Goal: Task Accomplishment & Management: Manage account settings

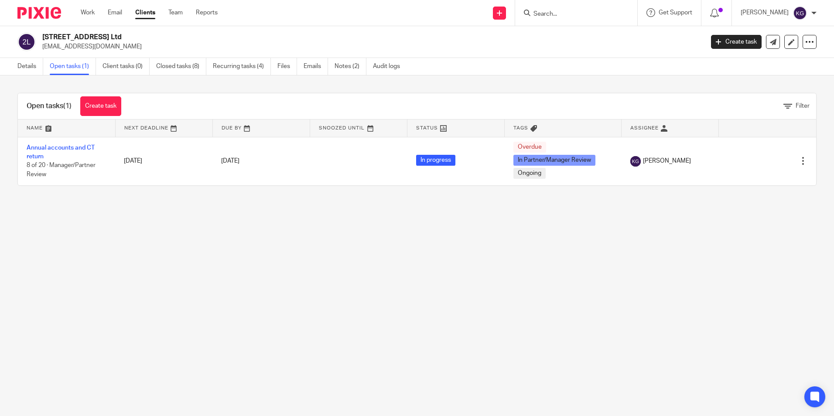
click at [551, 14] on input "Search" at bounding box center [572, 14] width 79 height 8
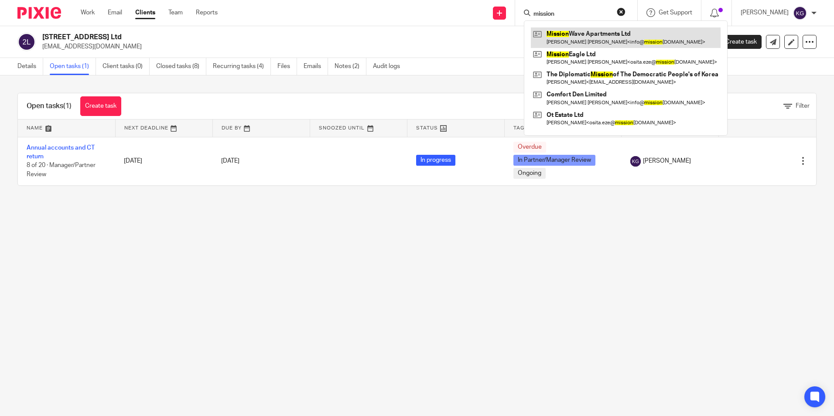
type input "mission"
click at [583, 32] on link at bounding box center [626, 37] width 190 height 20
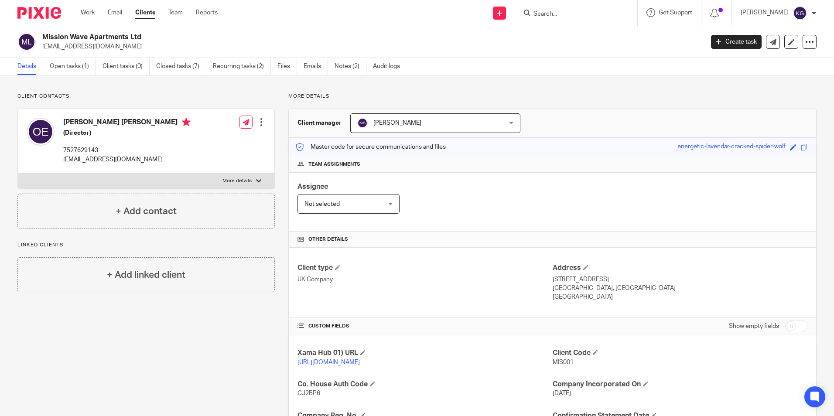
drag, startPoint x: 63, startPoint y: 122, endPoint x: 117, endPoint y: 125, distance: 54.2
click at [117, 125] on div "Osita Patrick Eze (Director) 7527629143 info@missionwave.co.uk" at bounding box center [109, 140] width 164 height 55
copy h4 "[PERSON_NAME] [PERSON_NAME]"
click at [549, 14] on input "Search" at bounding box center [572, 14] width 79 height 8
paste input "[PERSON_NAME] [PERSON_NAME]"
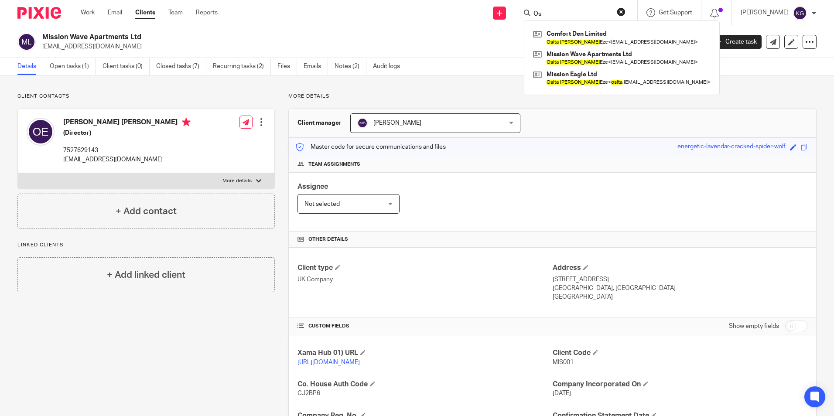
type input "O"
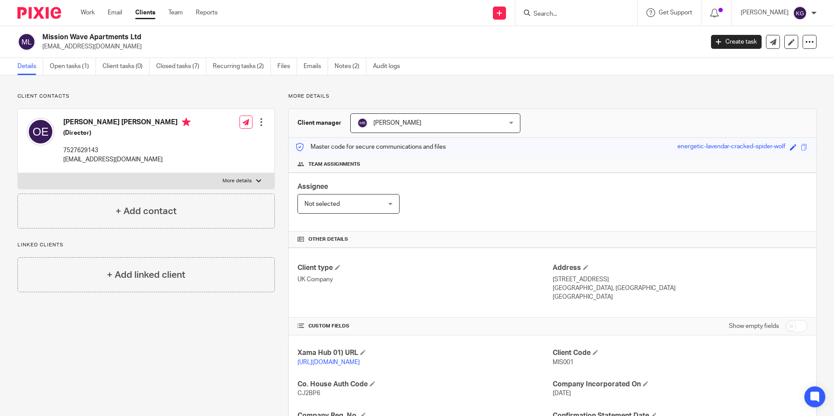
click at [492, 51] on div "Mission Wave Apartments Ltd info@missionwave.co.uk Create task Update from Comp…" at bounding box center [417, 42] width 834 height 32
drag, startPoint x: 65, startPoint y: 122, endPoint x: 118, endPoint y: 121, distance: 52.8
click at [118, 121] on h4 "[PERSON_NAME] [PERSON_NAME]" at bounding box center [126, 123] width 127 height 11
copy h4 "[PERSON_NAME] [PERSON_NAME]"
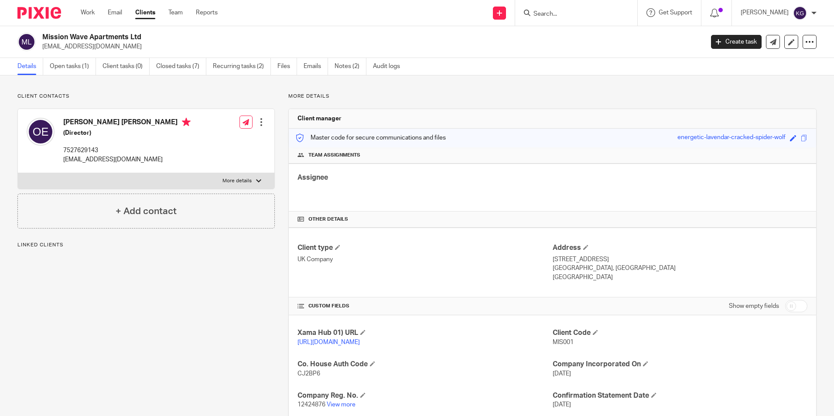
click at [575, 14] on input "Search" at bounding box center [572, 14] width 79 height 8
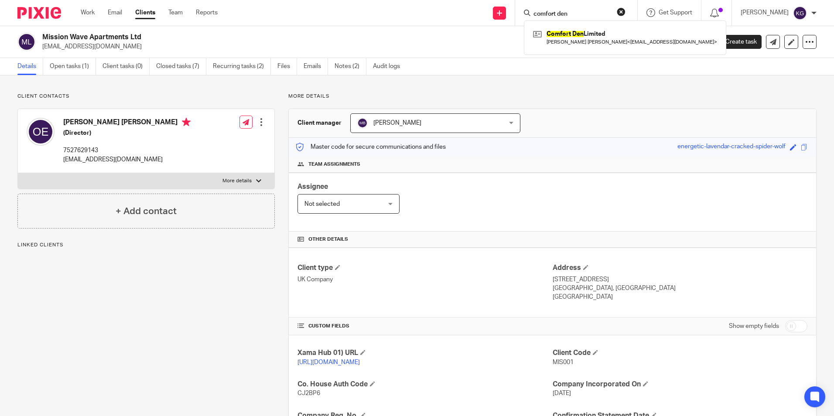
type input "comfort den"
click at [71, 65] on link "Open tasks (1)" at bounding box center [73, 66] width 46 height 17
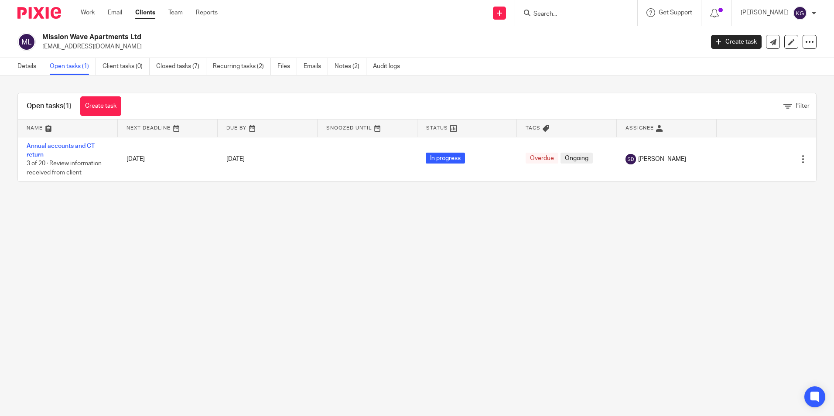
click at [588, 16] on input "Search" at bounding box center [572, 14] width 79 height 8
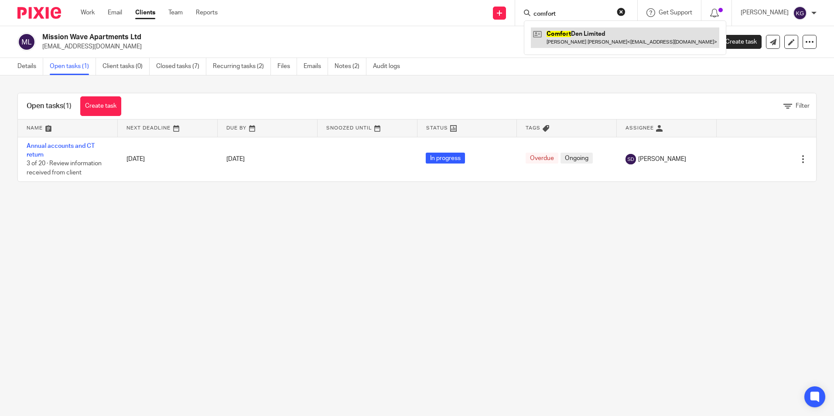
type input "comfort"
click at [587, 42] on link at bounding box center [625, 37] width 189 height 20
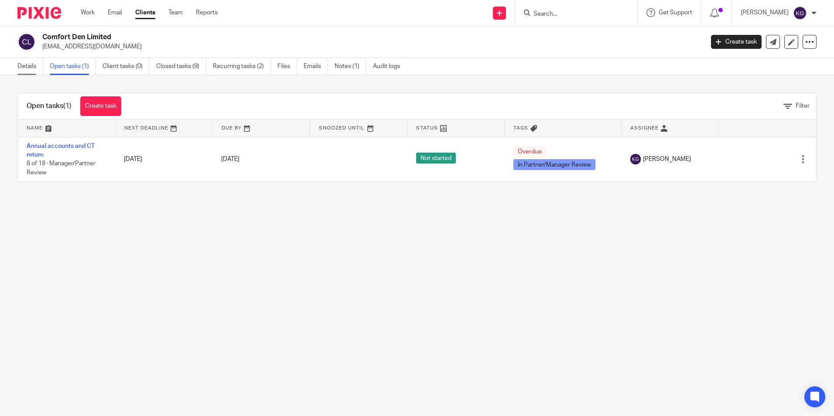
click at [22, 64] on link "Details" at bounding box center [30, 66] width 26 height 17
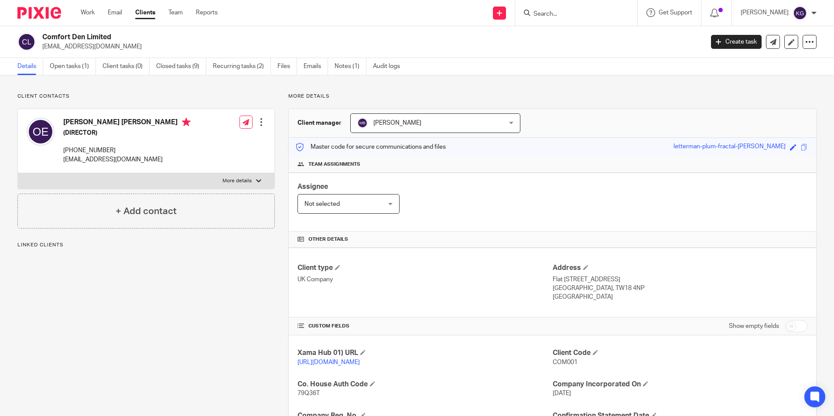
scroll to position [178, 0]
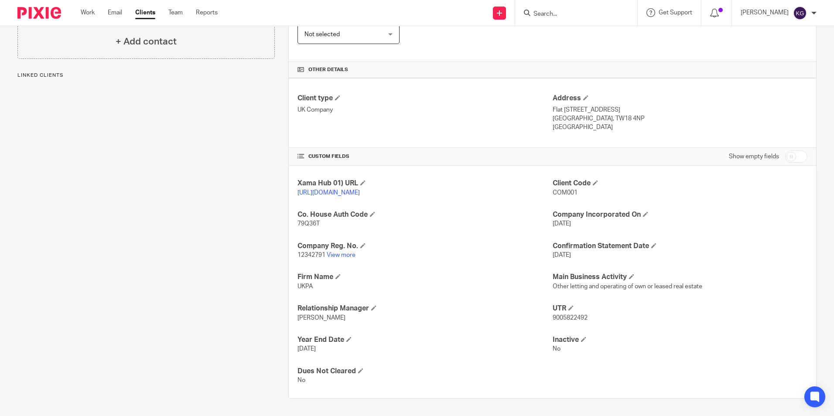
click at [345, 254] on link "View more" at bounding box center [341, 255] width 29 height 6
click at [346, 257] on link "View more" at bounding box center [341, 255] width 29 height 6
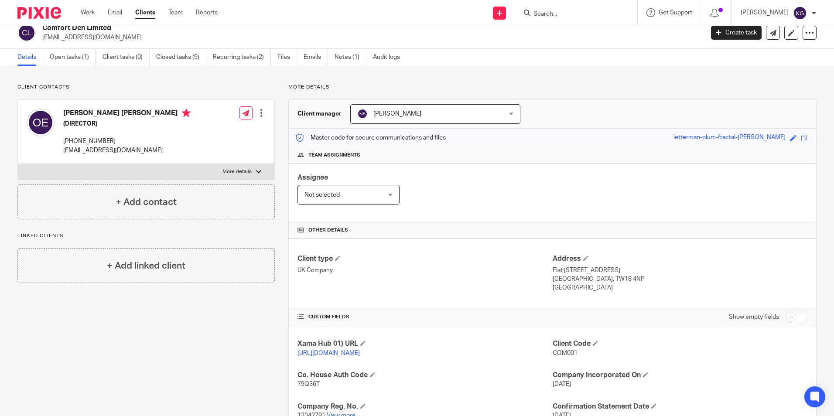
scroll to position [0, 0]
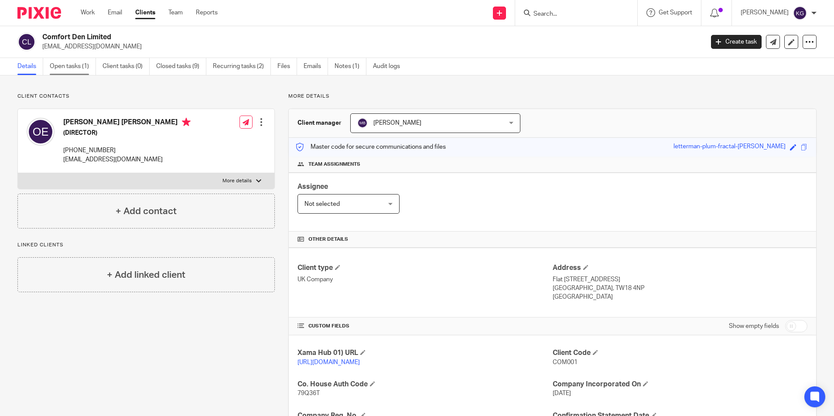
click at [73, 67] on link "Open tasks (1)" at bounding box center [73, 66] width 46 height 17
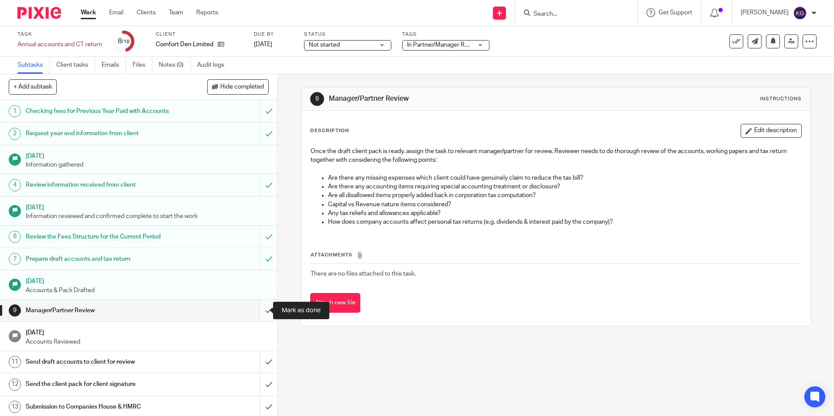
click at [263, 312] on input "submit" at bounding box center [139, 311] width 278 height 22
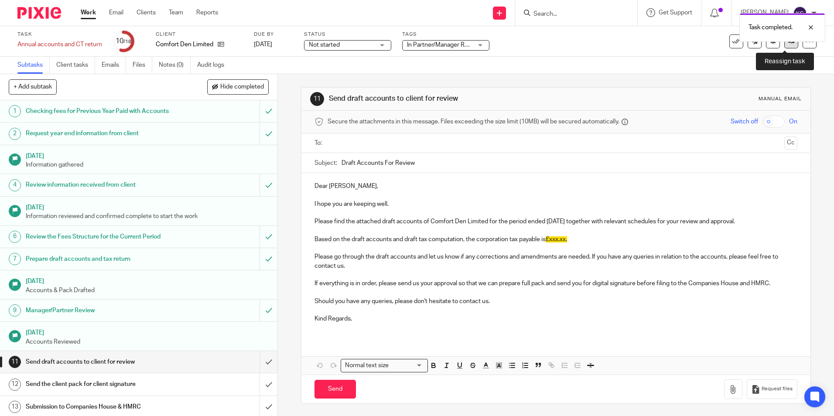
click at [786, 45] on link at bounding box center [792, 41] width 14 height 14
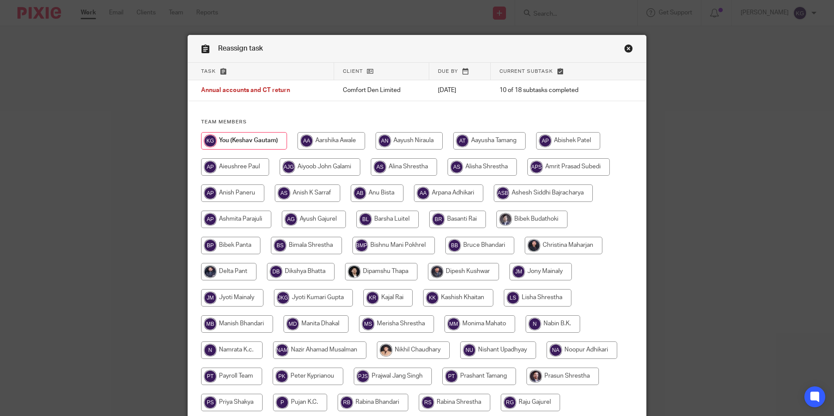
click at [254, 328] on input "radio" at bounding box center [237, 324] width 72 height 17
radio input "true"
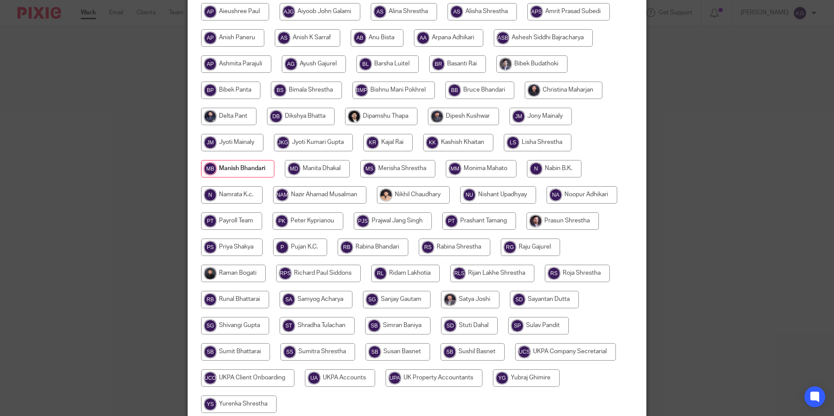
scroll to position [233, 0]
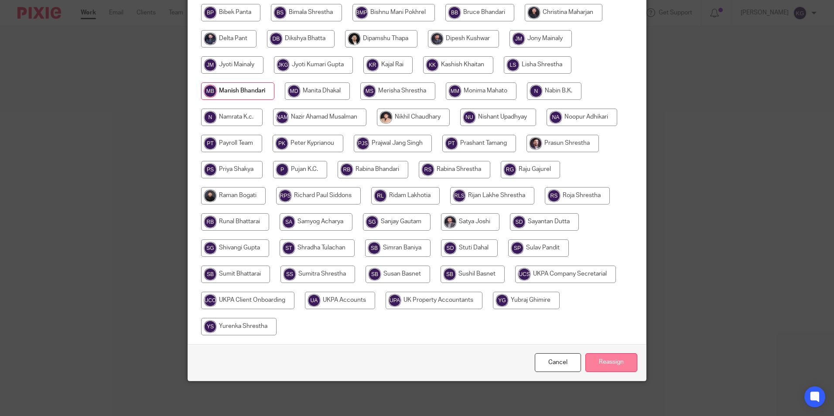
click at [607, 360] on input "Reassign" at bounding box center [612, 362] width 52 height 19
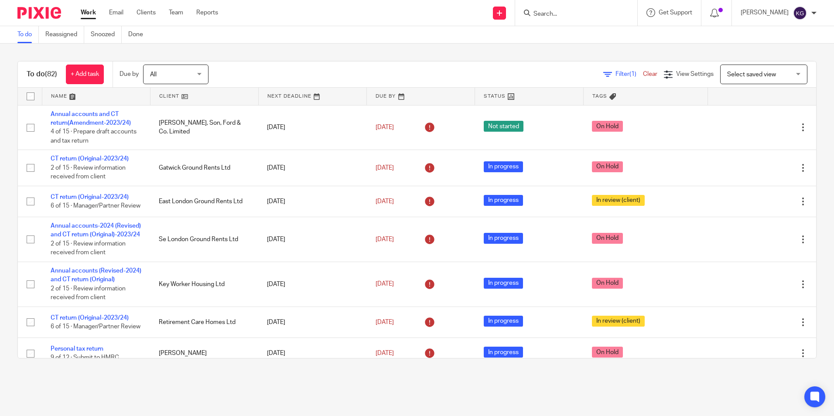
click at [561, 15] on input "Search" at bounding box center [572, 14] width 79 height 8
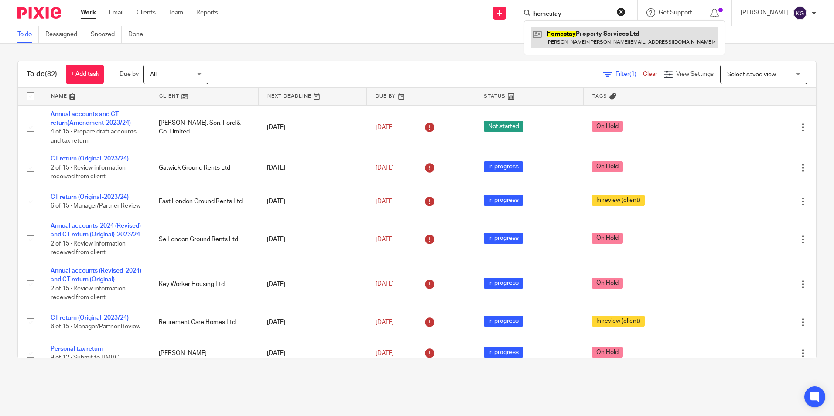
type input "homestay"
click at [576, 36] on link at bounding box center [624, 37] width 187 height 20
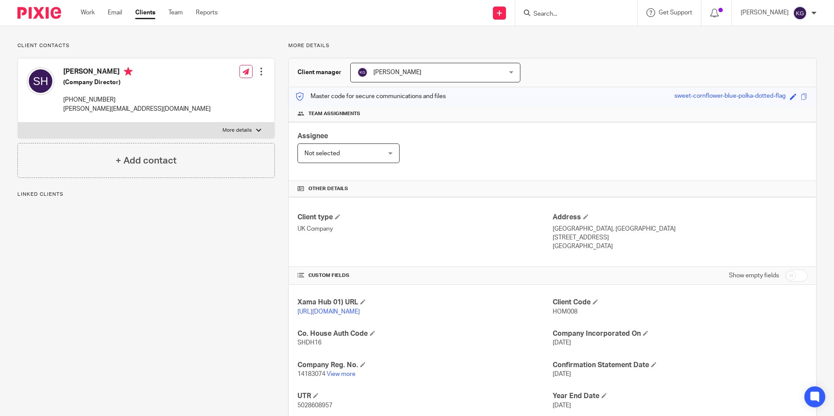
scroll to position [116, 0]
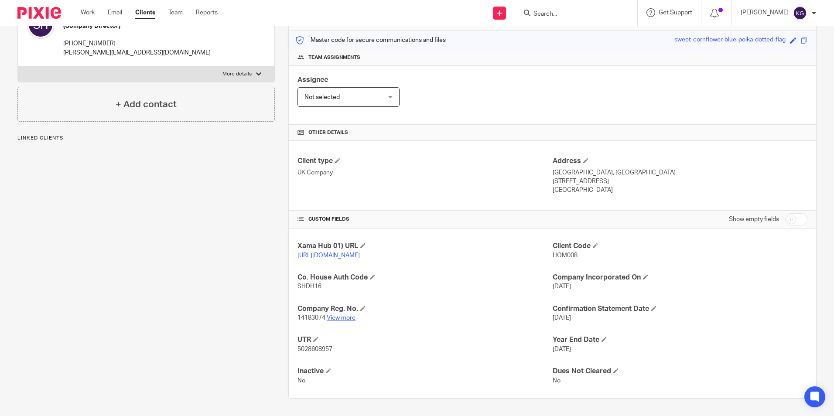
click at [348, 319] on link "View more" at bounding box center [341, 318] width 29 height 6
click at [583, 4] on div at bounding box center [576, 13] width 122 height 26
click at [570, 13] on input "Search" at bounding box center [572, 14] width 79 height 8
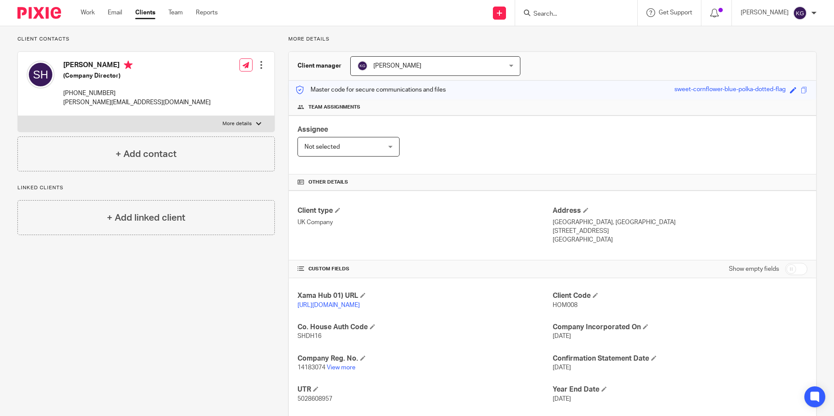
scroll to position [0, 0]
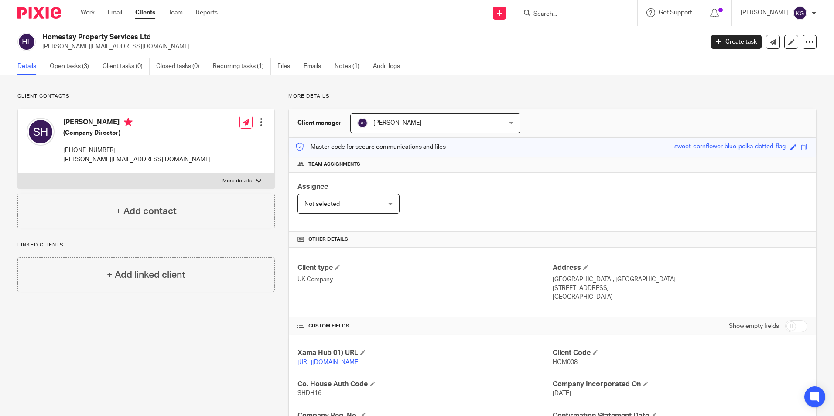
click at [27, 7] on img at bounding box center [39, 13] width 44 height 12
click at [27, 14] on img at bounding box center [39, 13] width 44 height 12
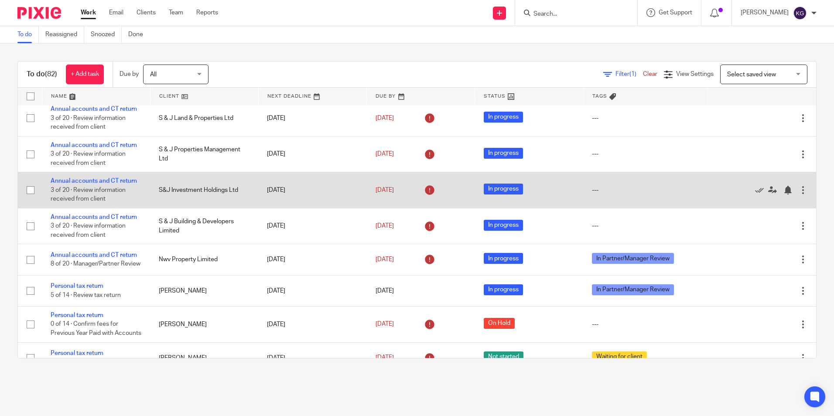
scroll to position [873, 0]
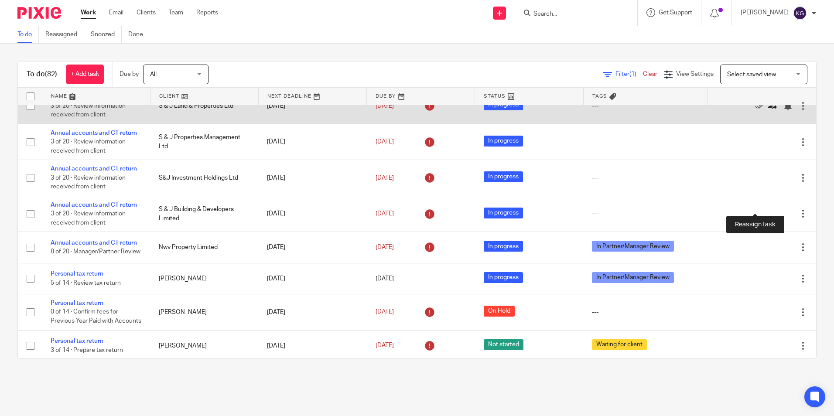
click at [769, 110] on icon at bounding box center [773, 106] width 9 height 9
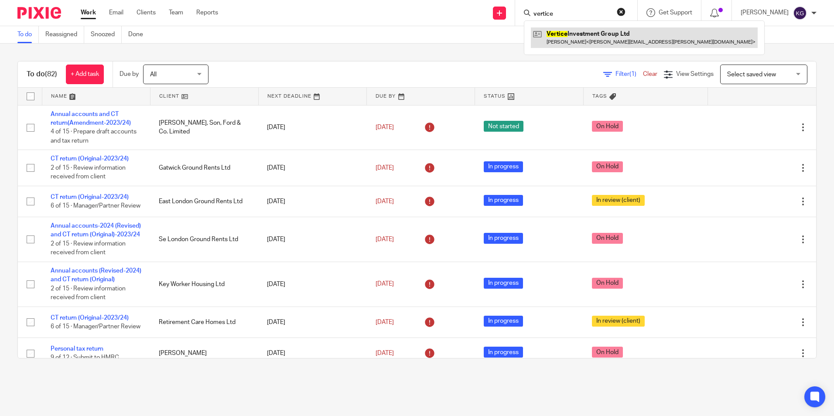
type input "vertice"
click at [580, 41] on link at bounding box center [644, 37] width 227 height 20
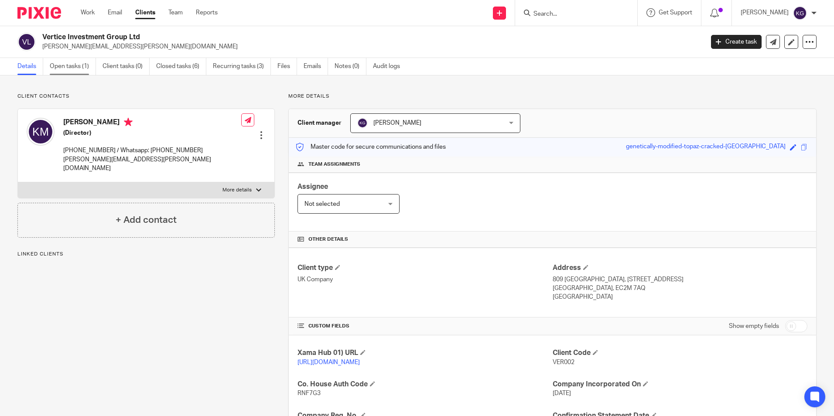
click at [87, 66] on link "Open tasks (1)" at bounding box center [73, 66] width 46 height 17
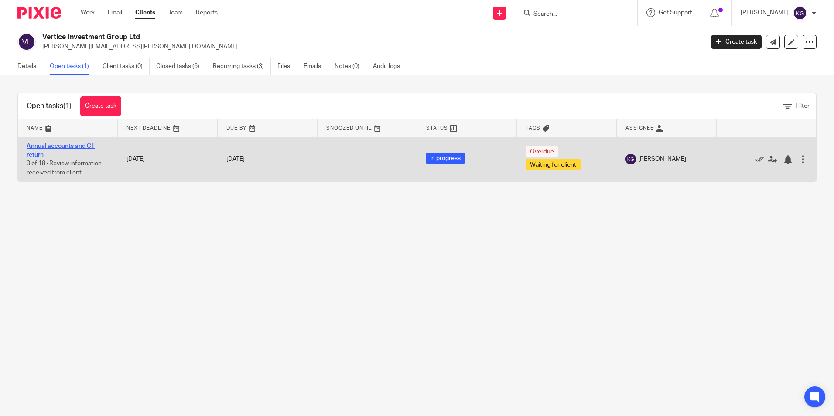
click at [54, 146] on link "Annual accounts and CT return" at bounding box center [61, 150] width 68 height 15
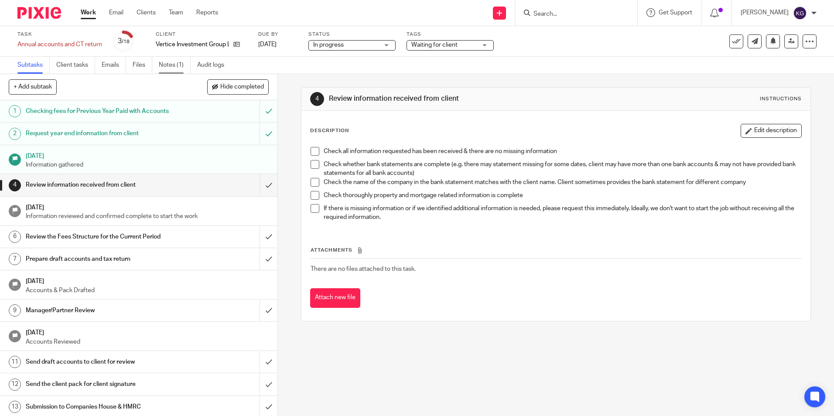
click at [161, 69] on link "Notes (1)" at bounding box center [175, 65] width 32 height 17
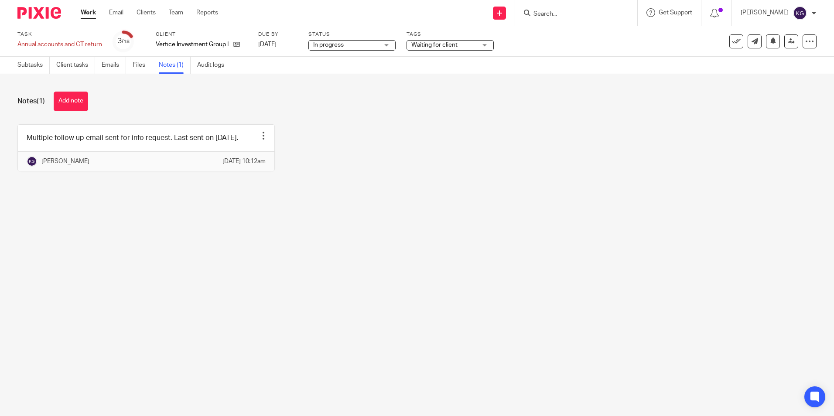
click at [561, 14] on input "Search" at bounding box center [572, 14] width 79 height 8
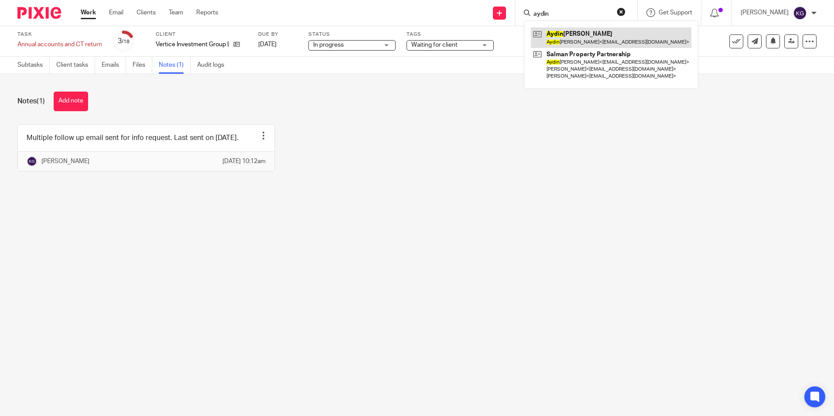
type input "aydin"
click at [582, 34] on link at bounding box center [611, 37] width 161 height 20
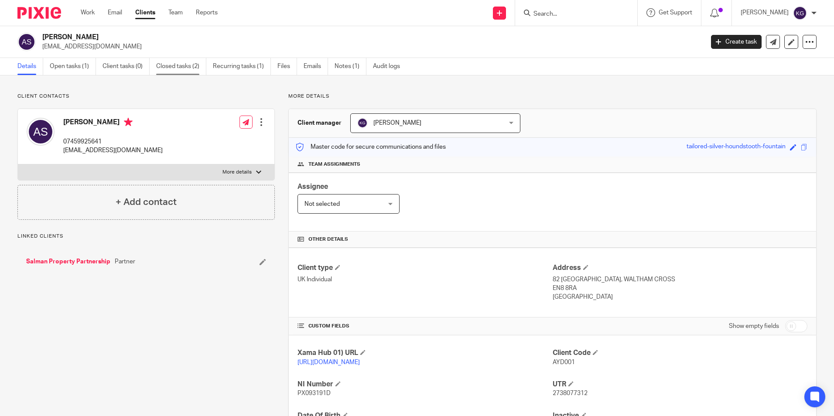
click at [175, 72] on link "Closed tasks (2)" at bounding box center [181, 66] width 50 height 17
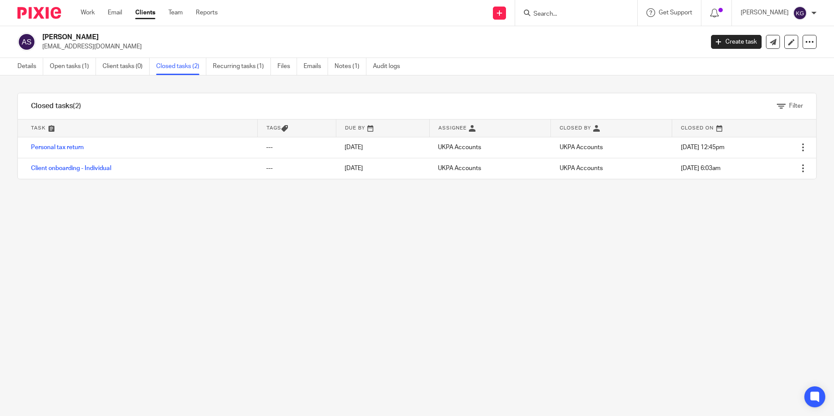
drag, startPoint x: 43, startPoint y: 36, endPoint x: 87, endPoint y: 37, distance: 43.6
click at [87, 37] on h2 "Aydin Salman" at bounding box center [304, 37] width 525 height 9
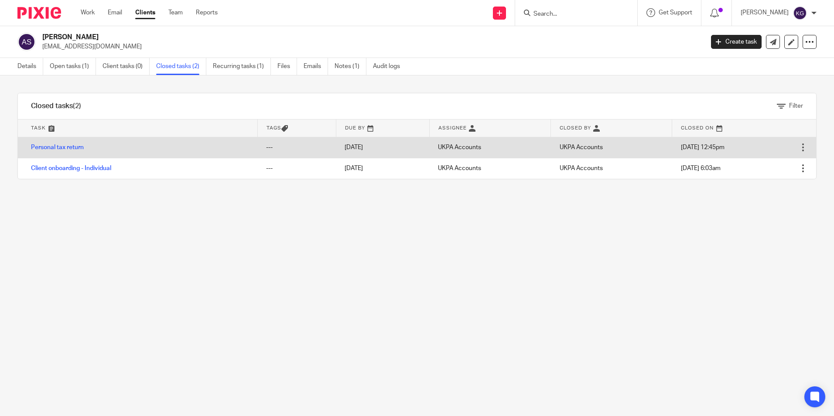
copy h2 "Aydin Salman"
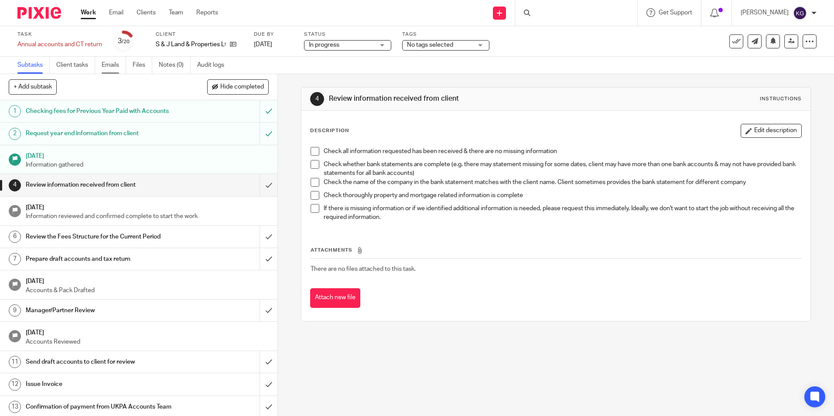
click at [110, 66] on link "Emails" at bounding box center [114, 65] width 24 height 17
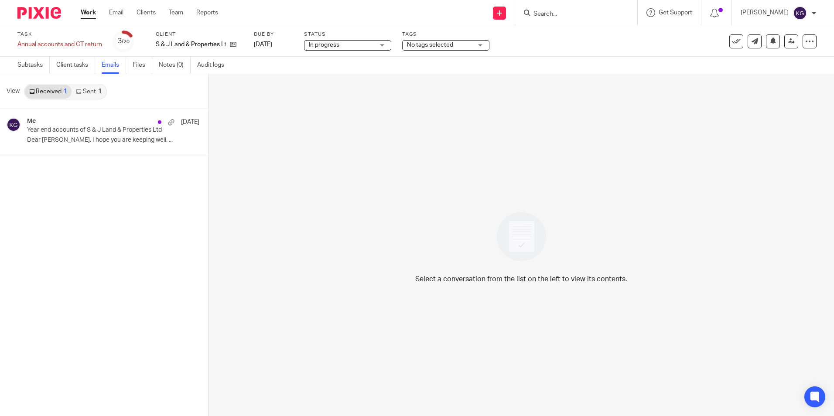
click at [86, 93] on link "Sent 1" at bounding box center [89, 92] width 34 height 14
click at [430, 46] on span "No tags selected" at bounding box center [430, 45] width 46 height 6
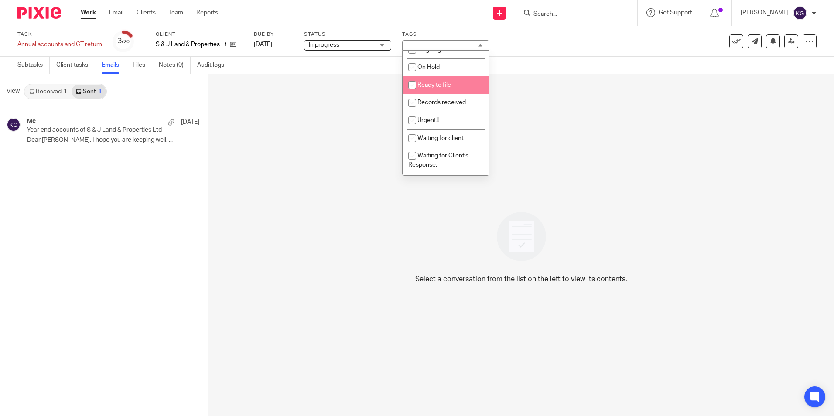
scroll to position [131, 0]
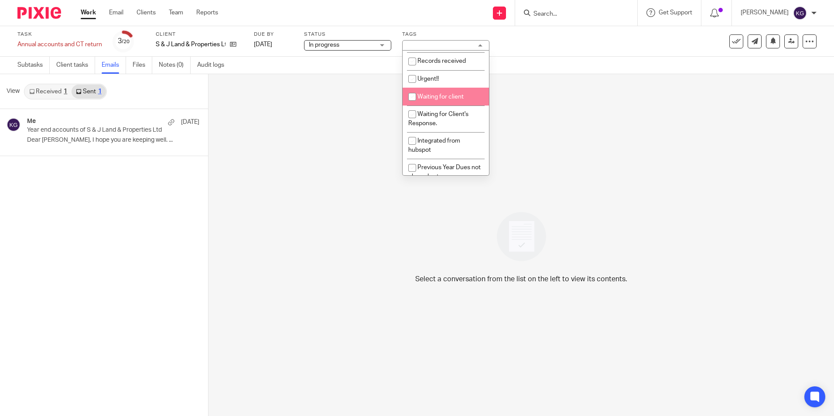
click at [450, 97] on span "Waiting for client" at bounding box center [441, 97] width 46 height 6
checkbox input "true"
click at [551, 55] on div "Task Annual accounts and CT return Save Annual accounts and CT return 3 /20 Cli…" at bounding box center [417, 41] width 834 height 31
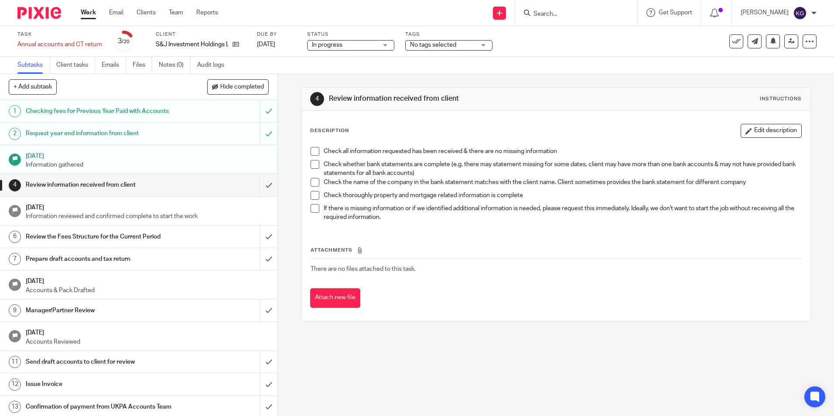
click at [431, 43] on span "No tags selected" at bounding box center [433, 45] width 46 height 6
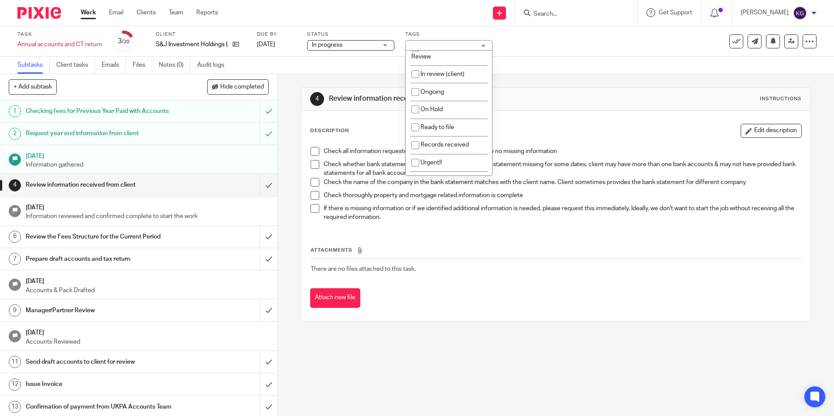
scroll to position [131, 0]
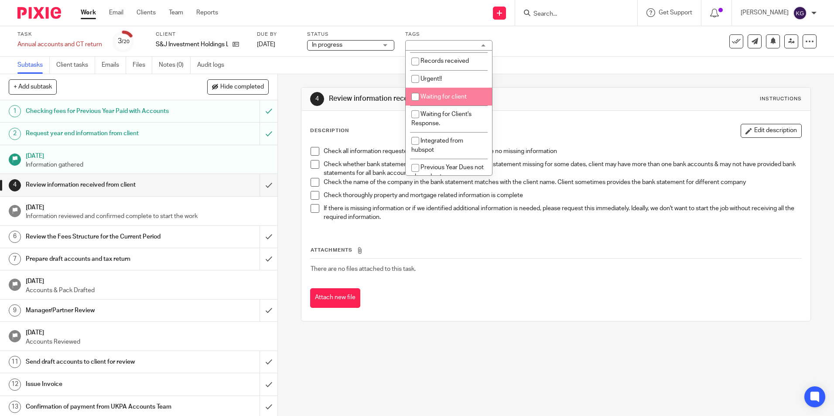
click at [455, 100] on span "Waiting for client" at bounding box center [444, 97] width 46 height 6
checkbox input "true"
click at [529, 55] on div "Task Annual accounts and CT return Save Annual accounts and CT return 3 /20 Cli…" at bounding box center [417, 41] width 834 height 31
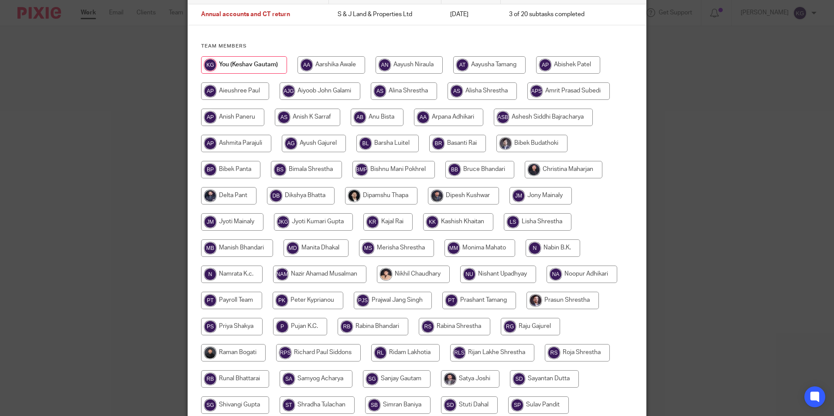
scroll to position [175, 0]
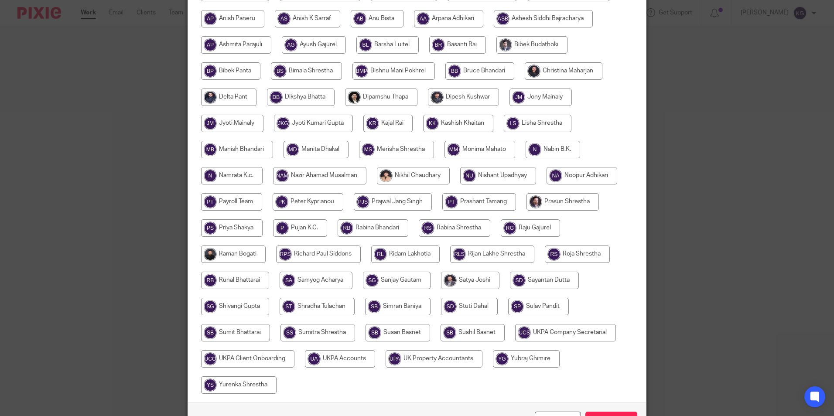
click at [404, 252] on input "radio" at bounding box center [405, 254] width 69 height 17
radio input "true"
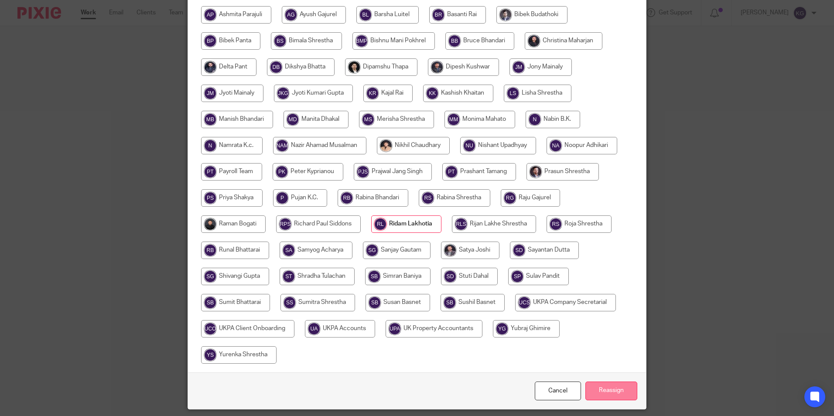
scroll to position [233, 0]
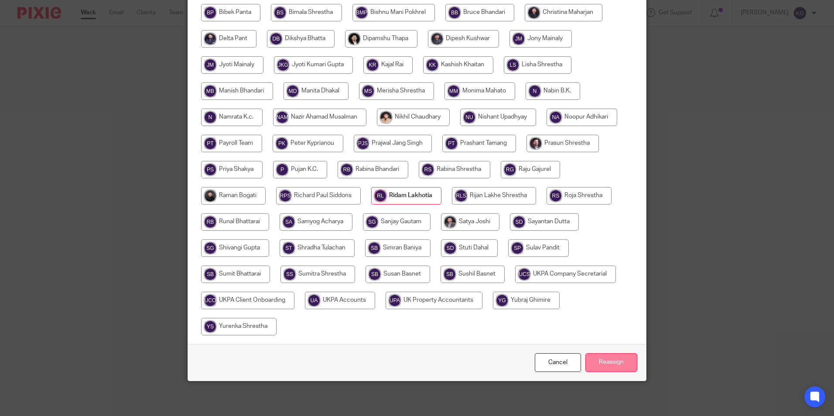
click at [617, 367] on input "Reassign" at bounding box center [612, 362] width 52 height 19
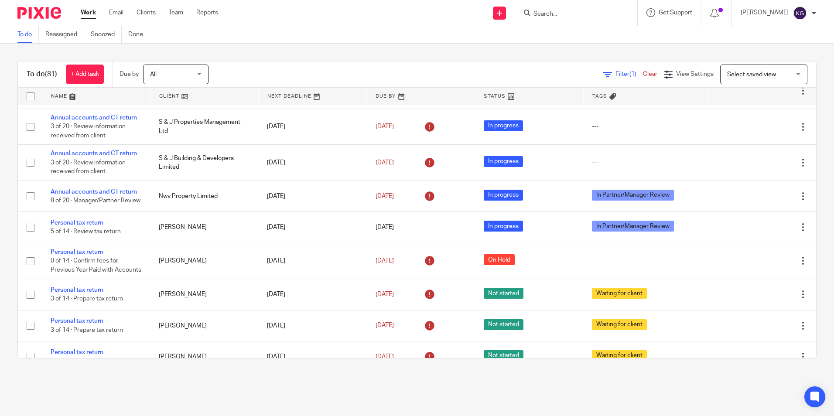
scroll to position [873, 0]
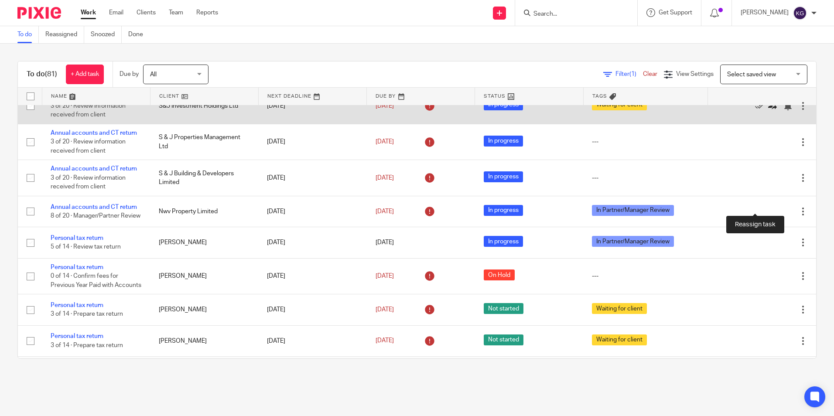
click at [769, 110] on icon at bounding box center [773, 106] width 9 height 9
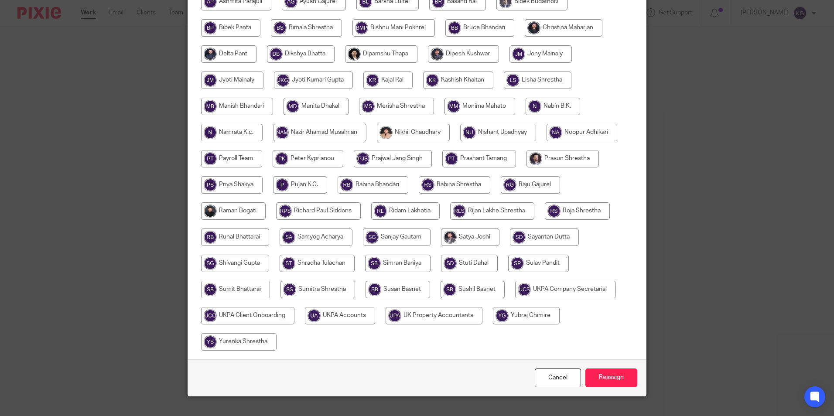
scroll to position [218, 0]
click at [427, 213] on input "radio" at bounding box center [405, 210] width 69 height 17
radio input "true"
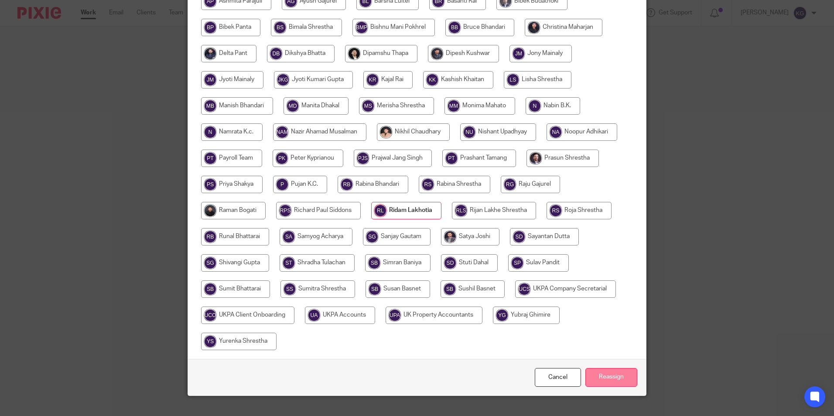
click at [615, 374] on input "Reassign" at bounding box center [612, 377] width 52 height 19
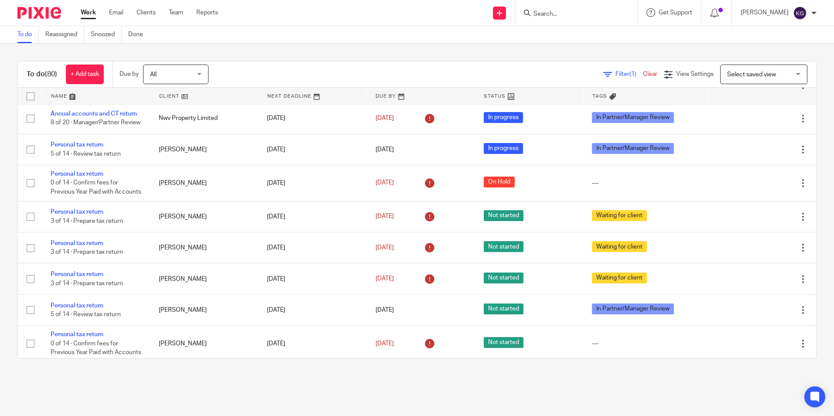
scroll to position [916, 0]
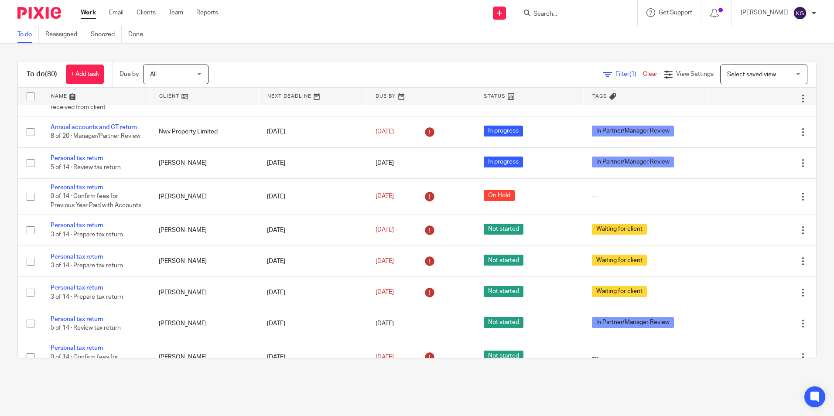
click at [569, 13] on input "Search" at bounding box center [572, 14] width 79 height 8
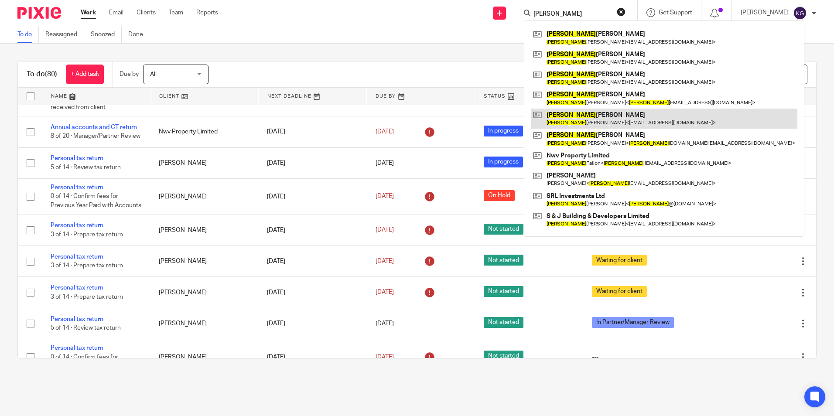
type input "sean"
click at [590, 122] on link at bounding box center [664, 119] width 267 height 20
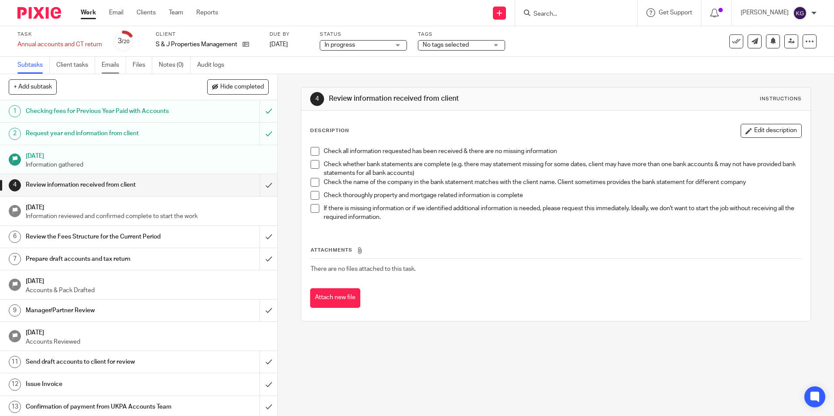
click at [114, 65] on link "Emails" at bounding box center [114, 65] width 24 height 17
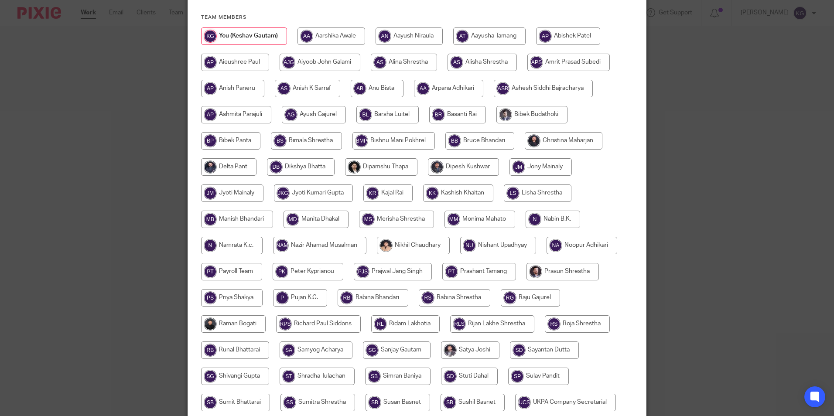
scroll to position [131, 0]
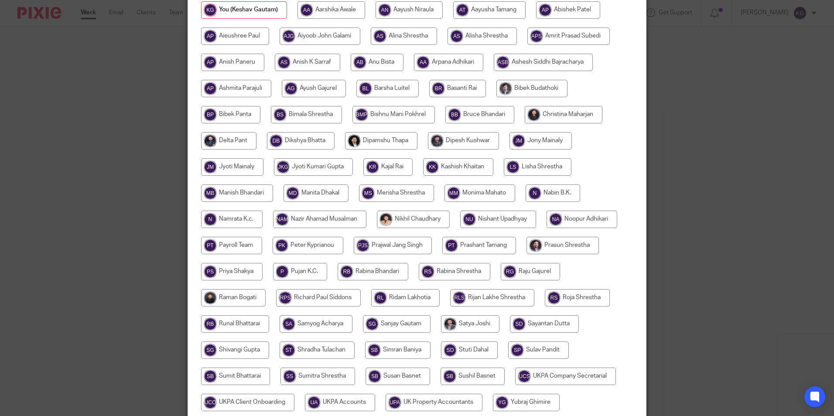
click at [404, 297] on input "radio" at bounding box center [405, 297] width 69 height 17
radio input "true"
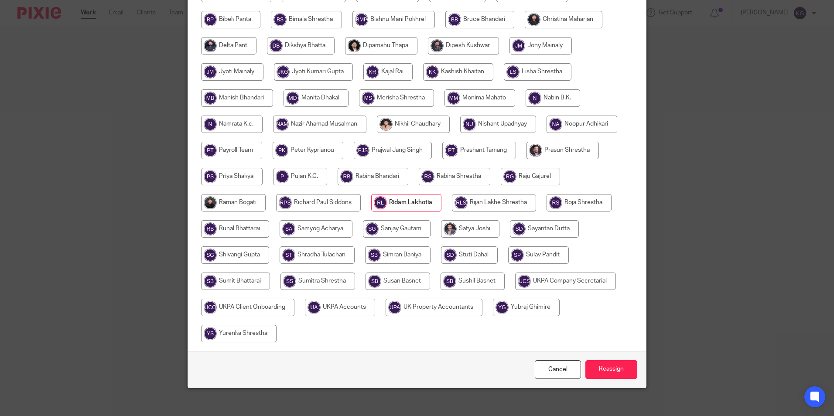
scroll to position [233, 0]
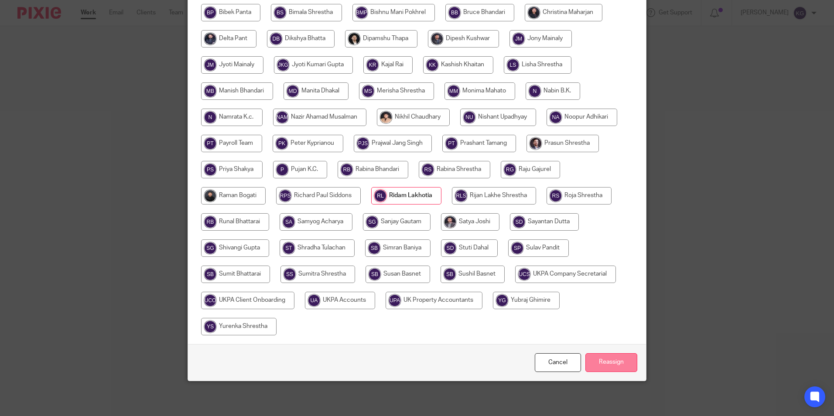
click at [602, 360] on input "Reassign" at bounding box center [612, 362] width 52 height 19
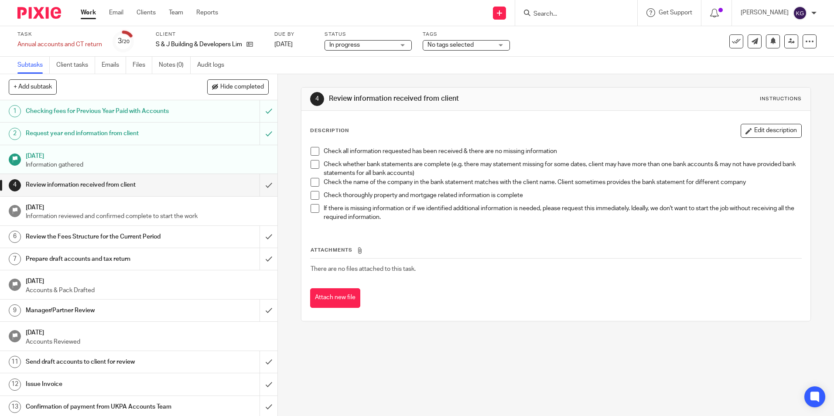
click at [468, 43] on span "No tags selected" at bounding box center [451, 45] width 46 height 6
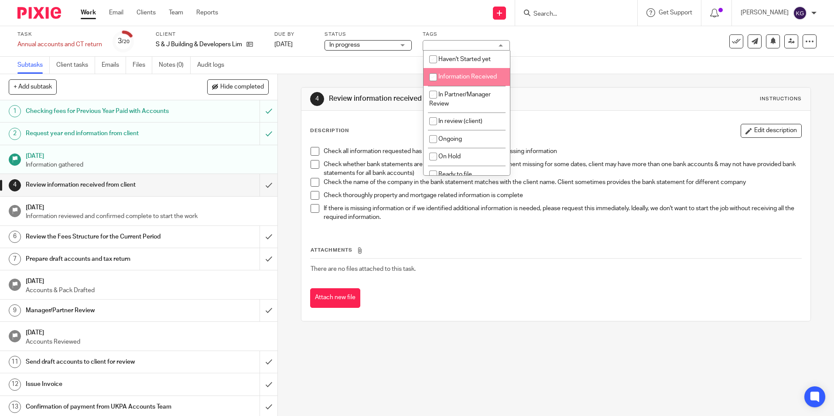
click at [433, 78] on input "checkbox" at bounding box center [433, 77] width 17 height 17
checkbox input "true"
click at [580, 56] on div "Task Annual accounts and CT return Save Annual accounts and CT return 3 /20 Cli…" at bounding box center [417, 41] width 834 height 31
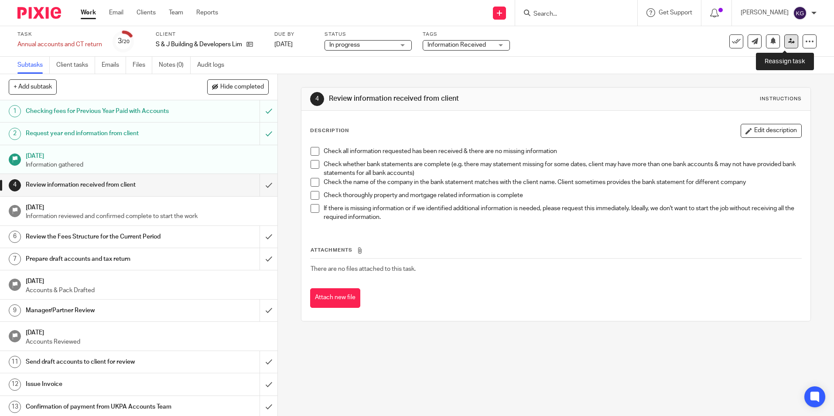
click at [789, 42] on link at bounding box center [792, 41] width 14 height 14
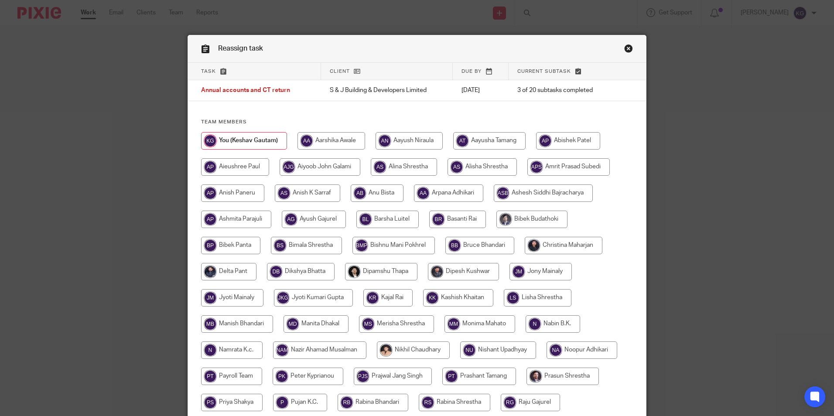
scroll to position [131, 0]
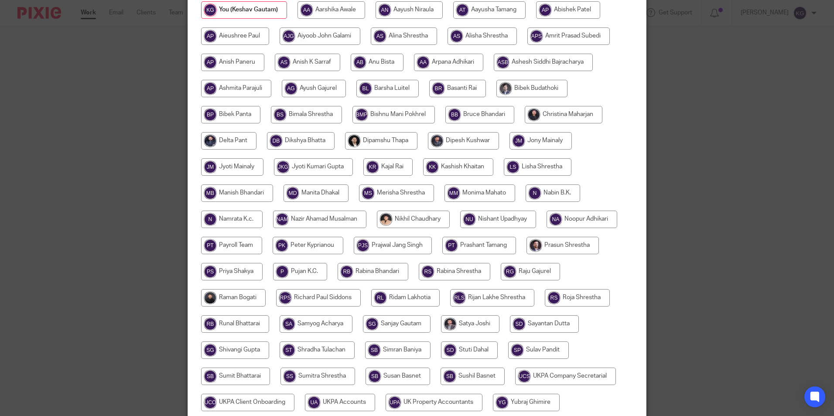
click at [392, 301] on input "radio" at bounding box center [405, 297] width 69 height 17
radio input "true"
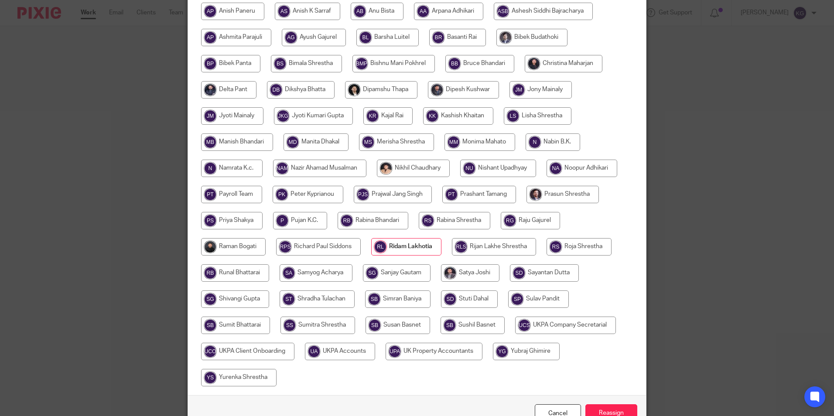
scroll to position [233, 0]
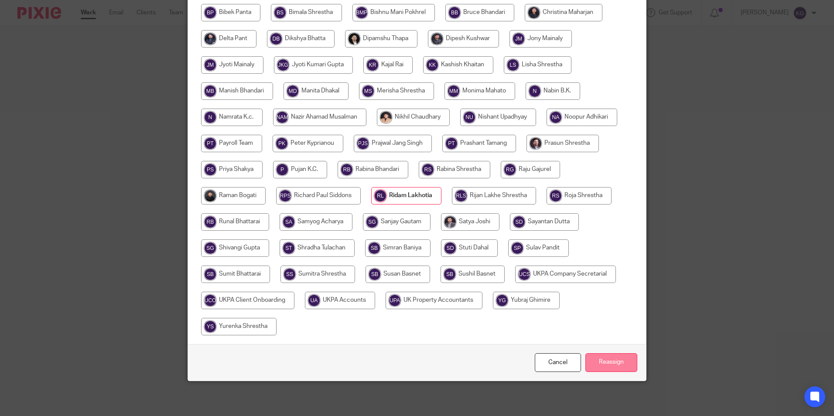
click at [604, 364] on input "Reassign" at bounding box center [612, 362] width 52 height 19
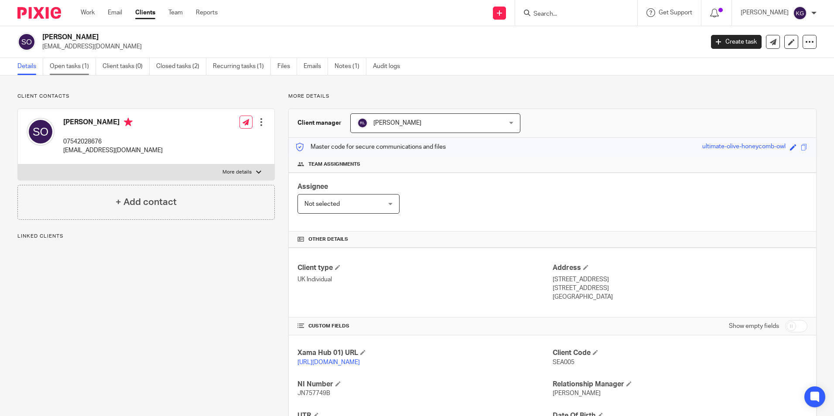
click at [75, 72] on link "Open tasks (1)" at bounding box center [73, 66] width 46 height 17
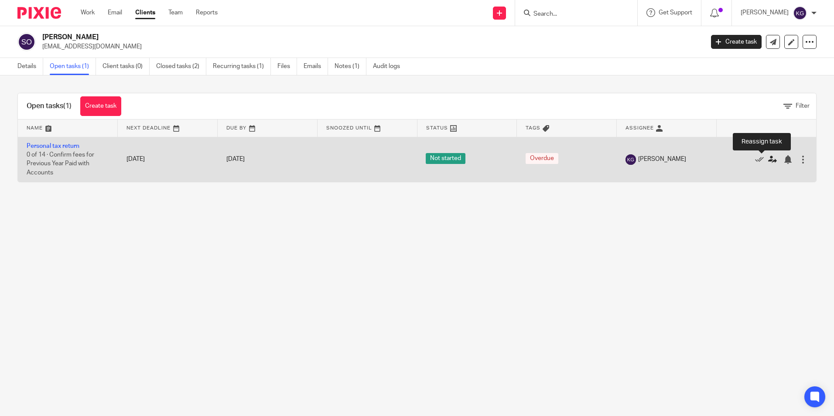
click at [769, 158] on icon at bounding box center [773, 159] width 9 height 9
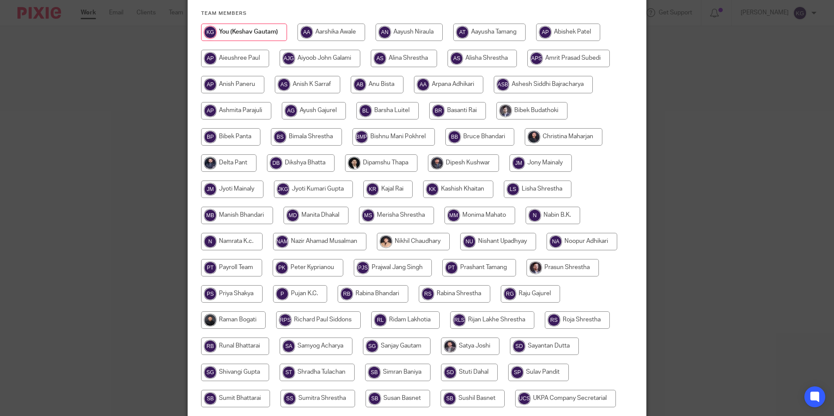
scroll to position [218, 0]
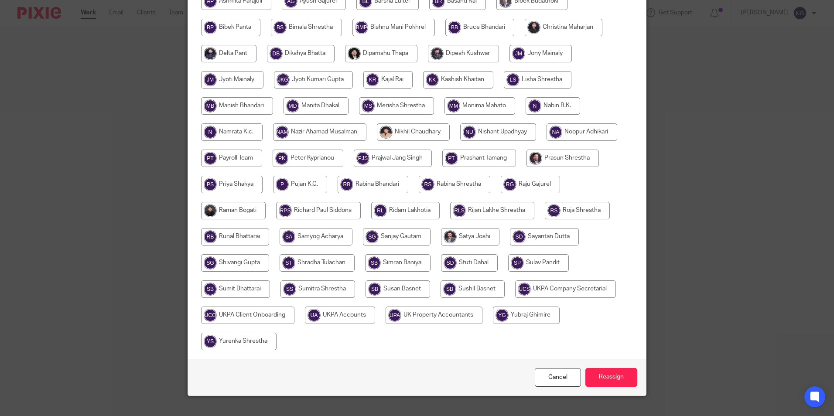
click at [403, 213] on input "radio" at bounding box center [405, 210] width 69 height 17
radio input "true"
click at [605, 377] on input "Reassign" at bounding box center [612, 377] width 52 height 19
